Goal: Information Seeking & Learning: Learn about a topic

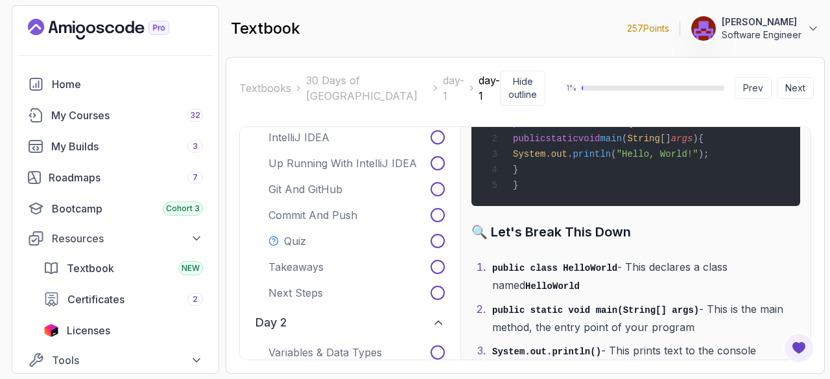
scroll to position [4101, 0]
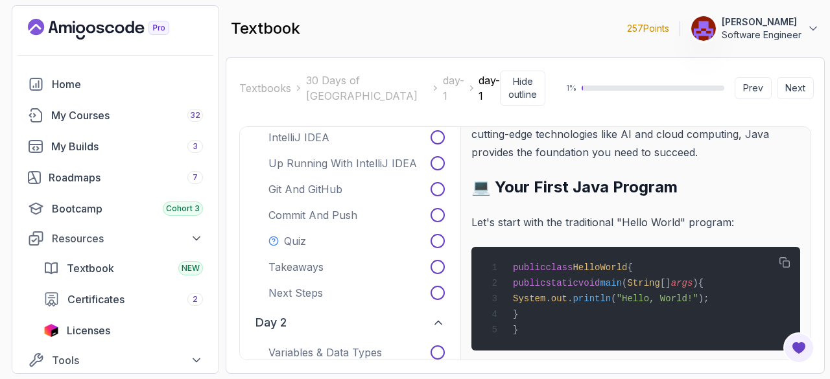
click at [787, 257] on icon "button" at bounding box center [784, 262] width 10 height 10
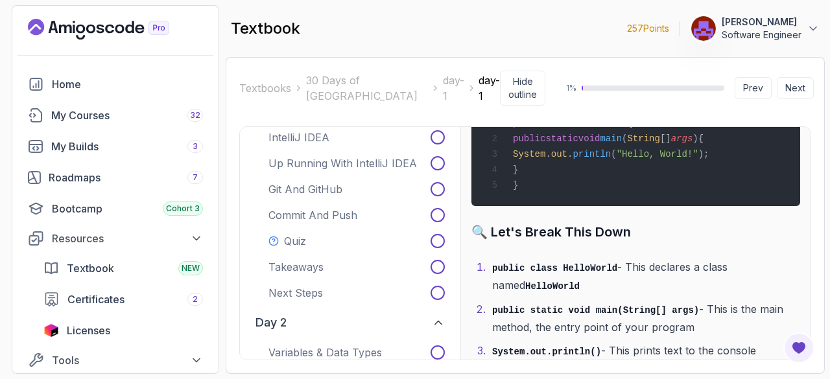
click at [788, 78] on button "Next" at bounding box center [794, 88] width 37 height 22
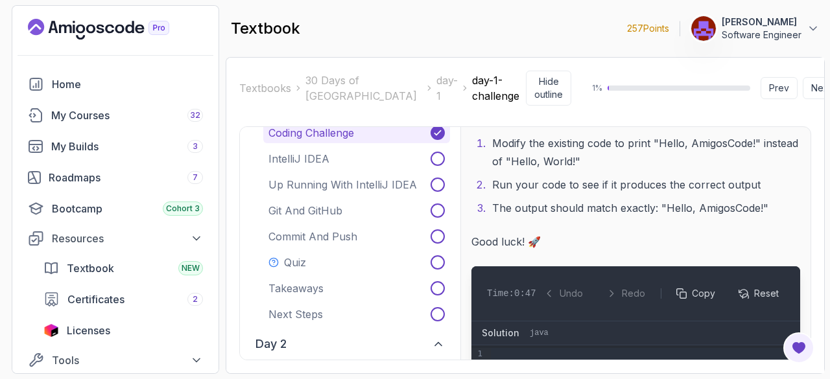
scroll to position [209, 0]
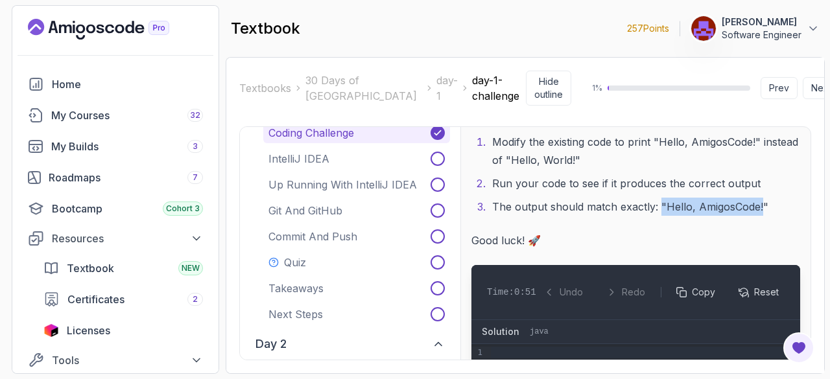
drag, startPoint x: 659, startPoint y: 204, endPoint x: 761, endPoint y: 205, distance: 101.8
click at [761, 205] on li "The output should match exactly: "Hello, AmigosCode!"" at bounding box center [644, 207] width 312 height 18
copy li ""Hello, AmigosCode!"
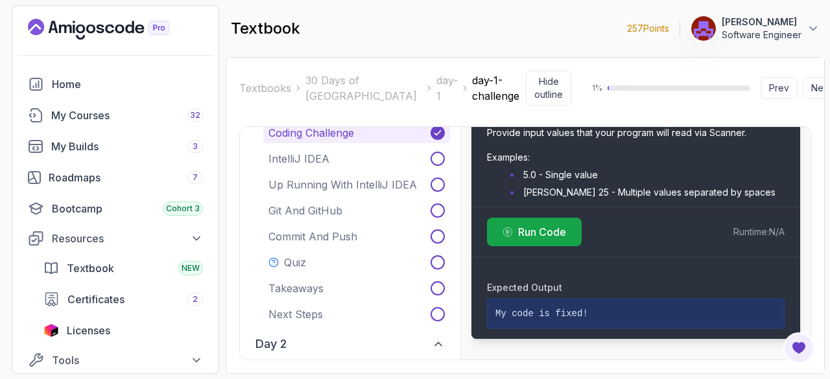
scroll to position [1483, 0]
click at [802, 90] on button "Next" at bounding box center [820, 88] width 37 height 22
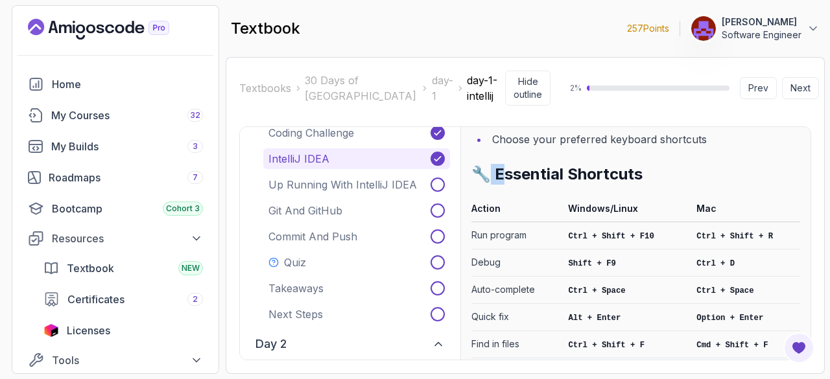
scroll to position [2752, 0]
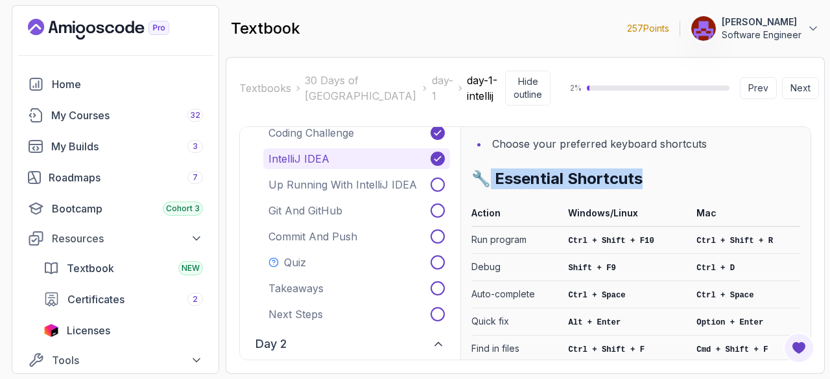
drag, startPoint x: 493, startPoint y: 134, endPoint x: 649, endPoint y: 145, distance: 157.2
click at [649, 169] on h2 "🔧 Essential Shortcuts" at bounding box center [635, 179] width 329 height 21
copy h2 "Essential Shortcuts"
click at [723, 169] on h2 "🔧 Essential Shortcuts" at bounding box center [635, 179] width 329 height 21
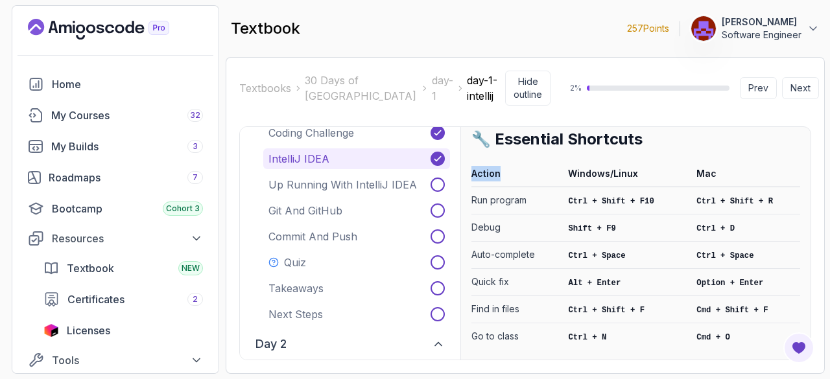
scroll to position [2786, 0]
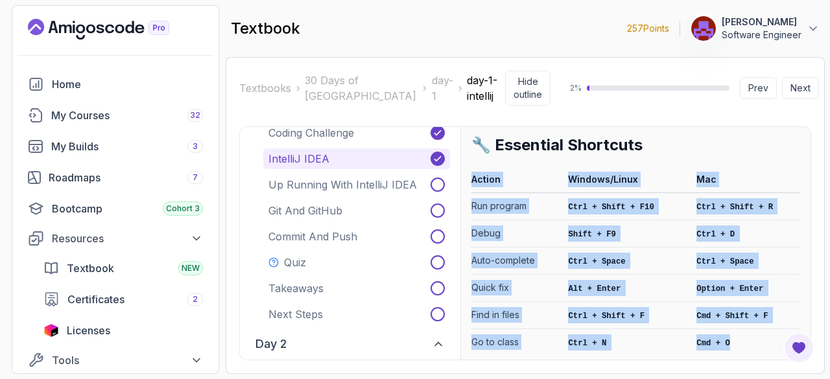
drag, startPoint x: 465, startPoint y: 135, endPoint x: 755, endPoint y: 305, distance: 335.5
click at [755, 305] on div "IDEs Integrated Development Environments Integrated Development Environments (I…" at bounding box center [635, 243] width 350 height 233
copy div "Action Windows/Linux Mac Run program Ctrl + Shift + F10 Ctrl + Shift + R Debug …"
click at [599, 257] on code "Ctrl + Space" at bounding box center [596, 261] width 57 height 9
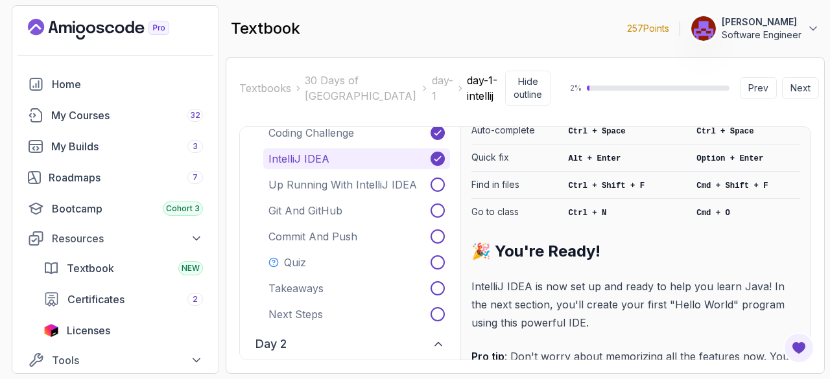
scroll to position [2921, 0]
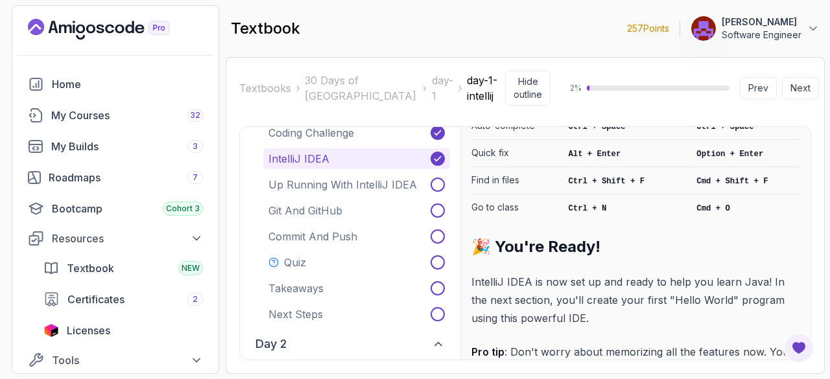
click at [796, 86] on button "Next" at bounding box center [800, 88] width 37 height 22
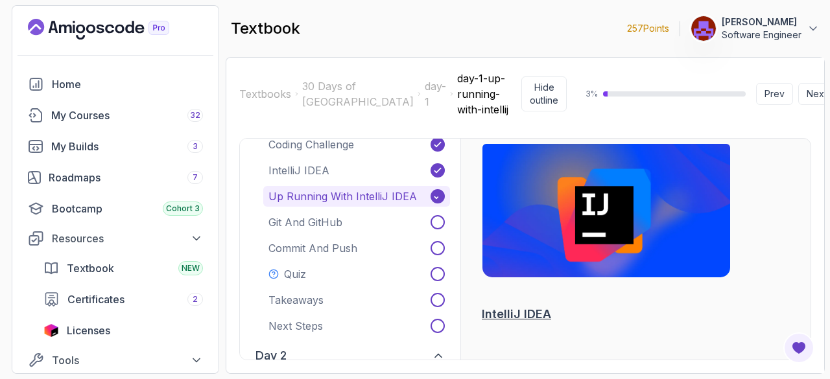
scroll to position [750, 0]
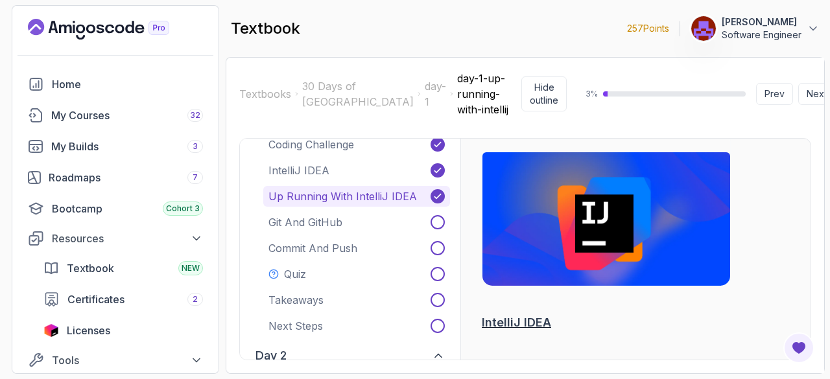
click at [798, 89] on button "Next" at bounding box center [816, 94] width 37 height 22
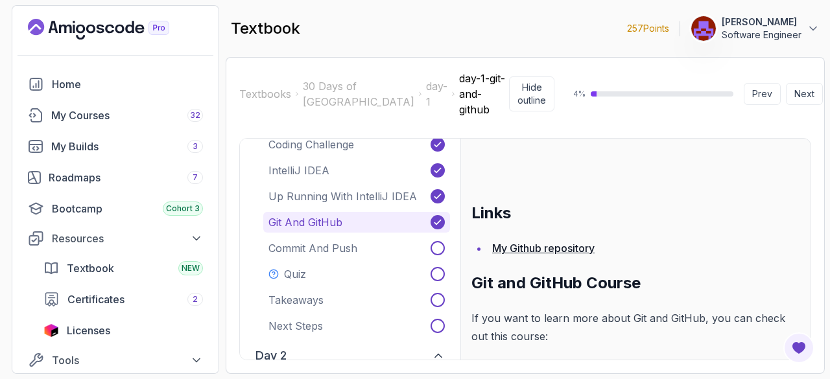
scroll to position [205, 0]
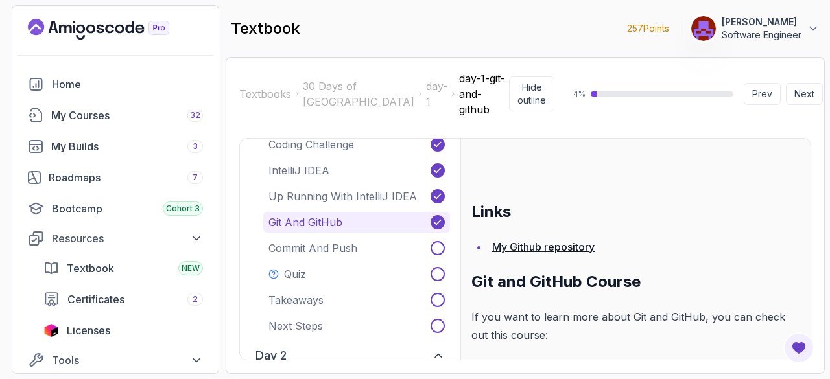
click at [555, 240] on link "My Github repository" at bounding box center [543, 246] width 102 height 13
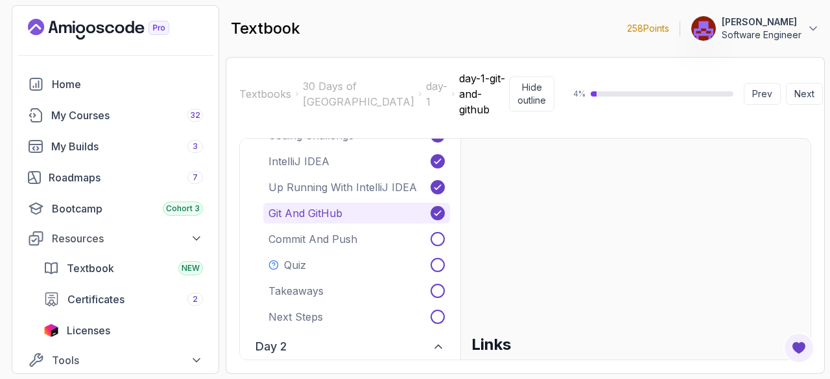
scroll to position [154, 0]
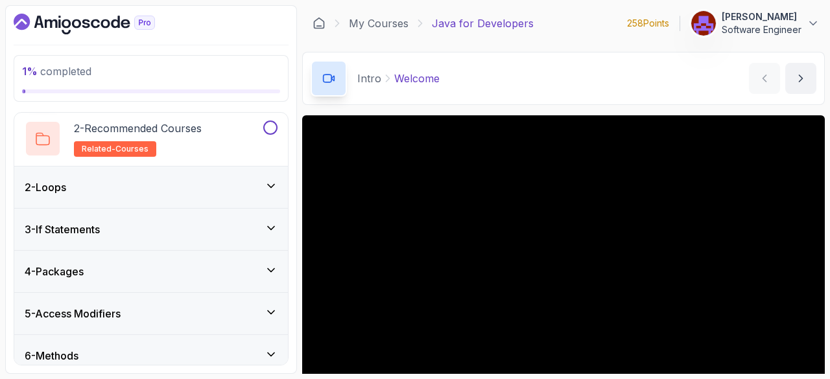
scroll to position [98, 0]
click at [274, 185] on icon at bounding box center [270, 185] width 13 height 13
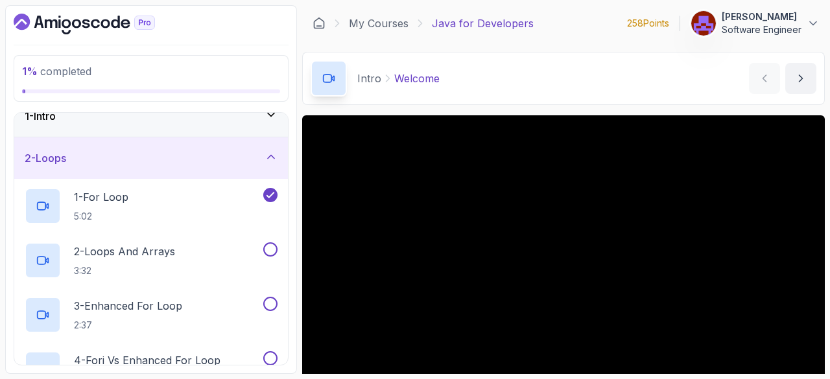
scroll to position [124, 0]
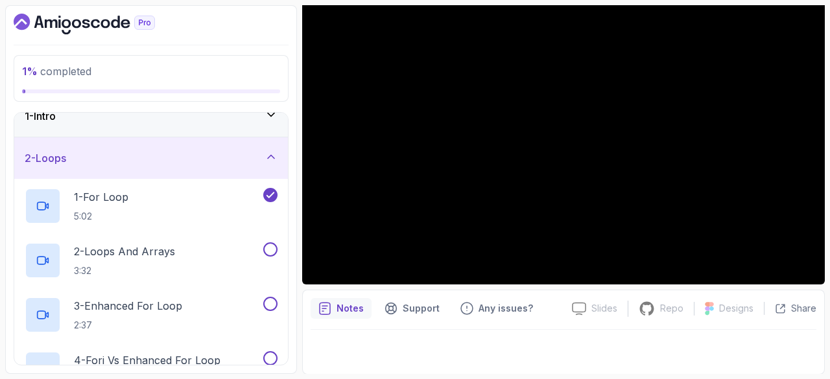
click at [174, 202] on div "1 - For Loop 5:02" at bounding box center [143, 206] width 236 height 36
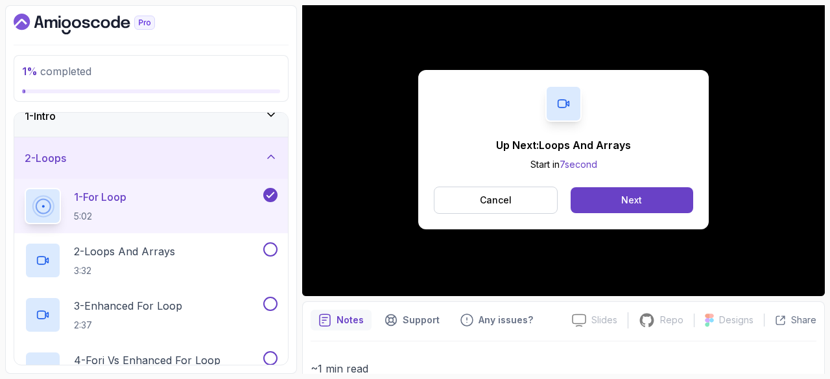
click at [640, 196] on div "Next" at bounding box center [631, 200] width 21 height 13
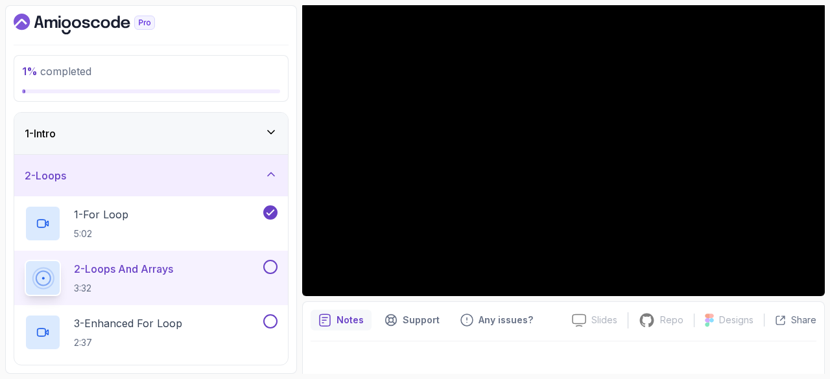
scroll to position [37, 0]
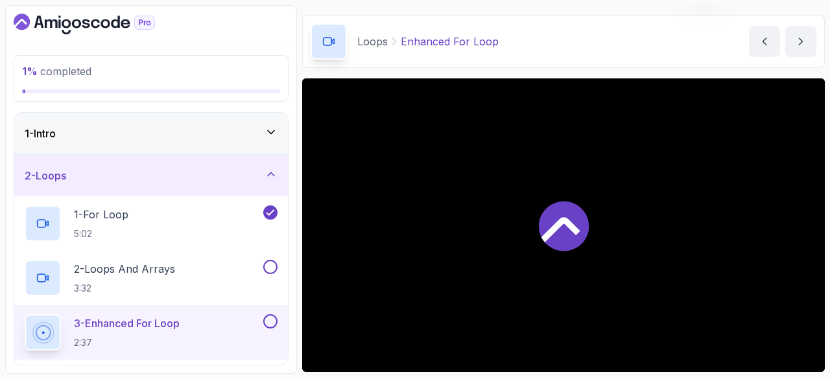
scroll to position [113, 0]
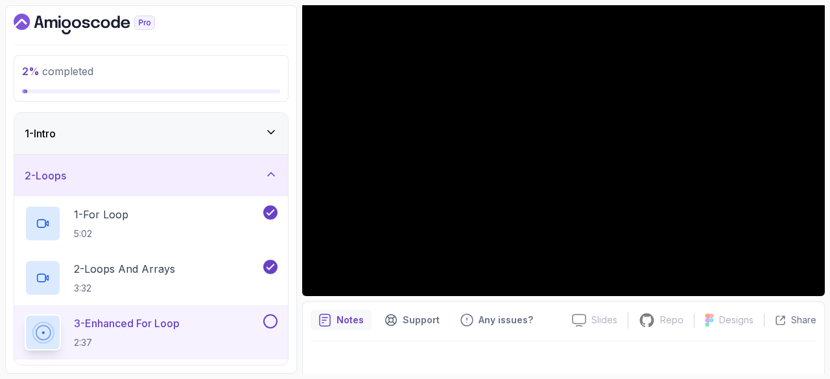
click at [135, 270] on p "2 - Loops And Arrays" at bounding box center [124, 269] width 101 height 16
